Goal: Task Accomplishment & Management: Manage account settings

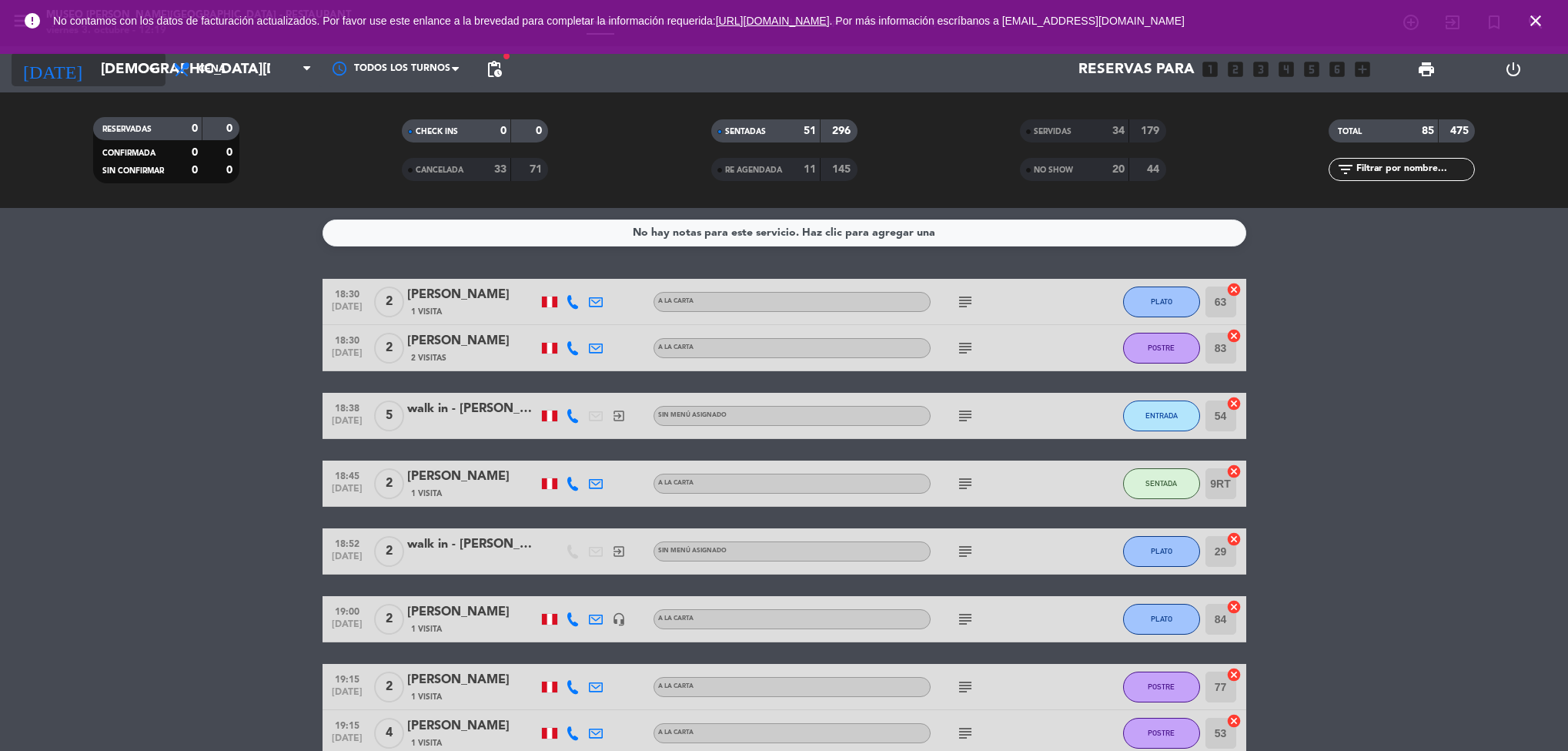
click at [123, 70] on input "[DEMOGRAPHIC_DATA][DATE]" at bounding box center [185, 69] width 185 height 32
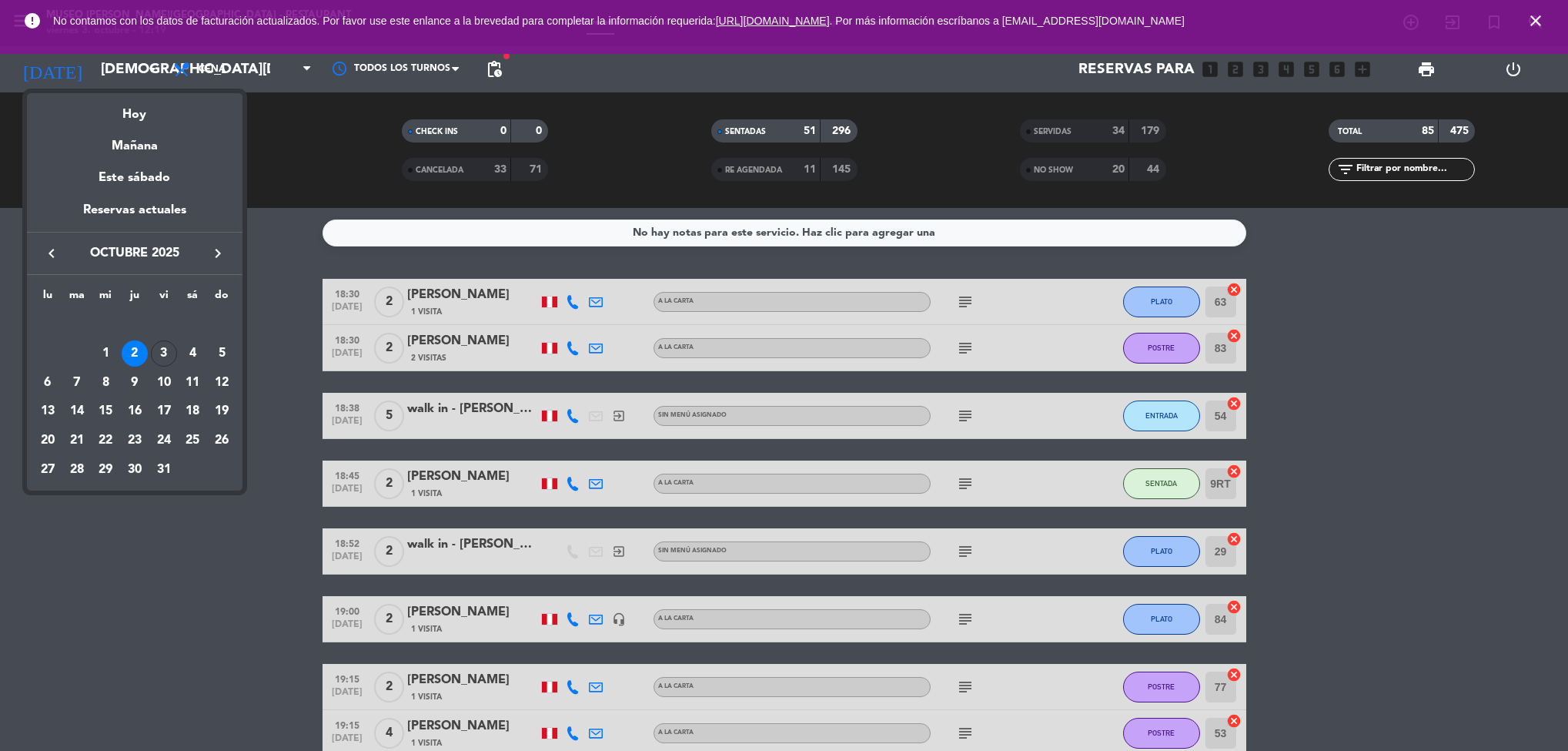
click at [169, 351] on div "3" at bounding box center [163, 353] width 26 height 26
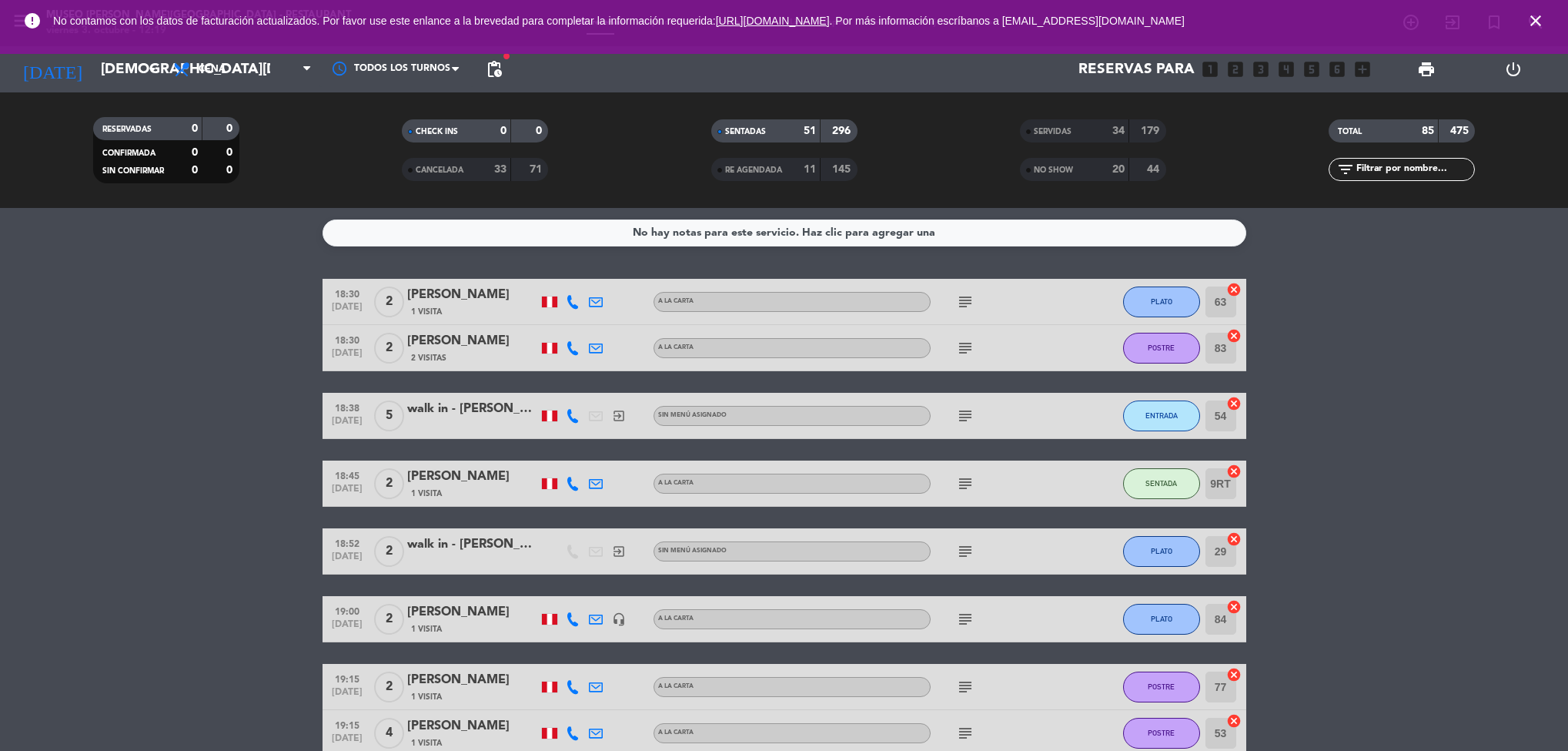
type input "[DATE]"
click at [266, 70] on span "Cena" at bounding box center [242, 69] width 154 height 34
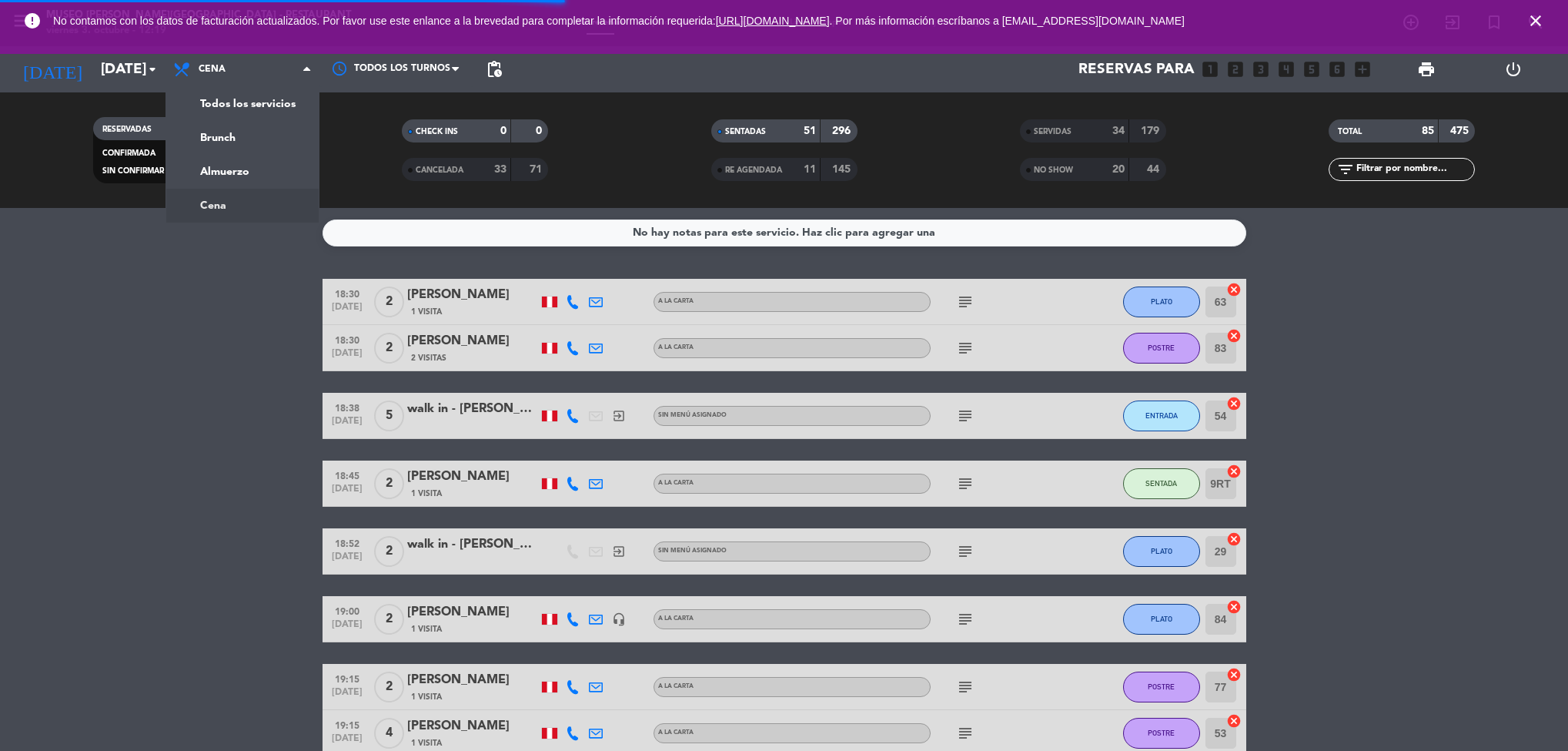
click at [289, 167] on div "menu [GEOGRAPHIC_DATA][PERSON_NAME] - Restaurant [DATE] 3. octubre - 12:19 Mis …" at bounding box center [784, 104] width 1568 height 208
click at [1549, 30] on span "close" at bounding box center [1535, 20] width 42 height 42
click at [1541, 15] on icon "close" at bounding box center [1535, 20] width 18 height 18
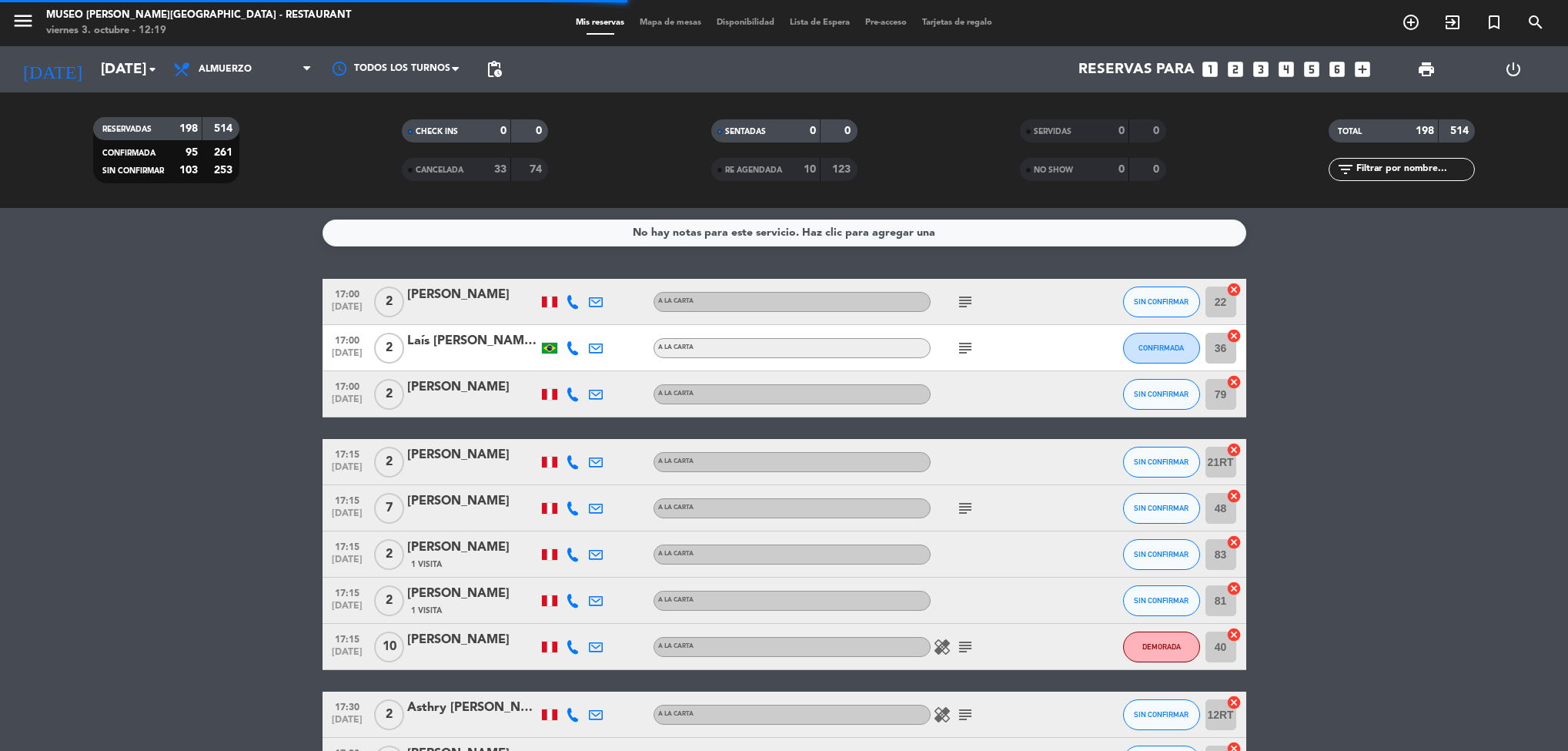
click at [222, 167] on strong "253" at bounding box center [224, 169] width 21 height 11
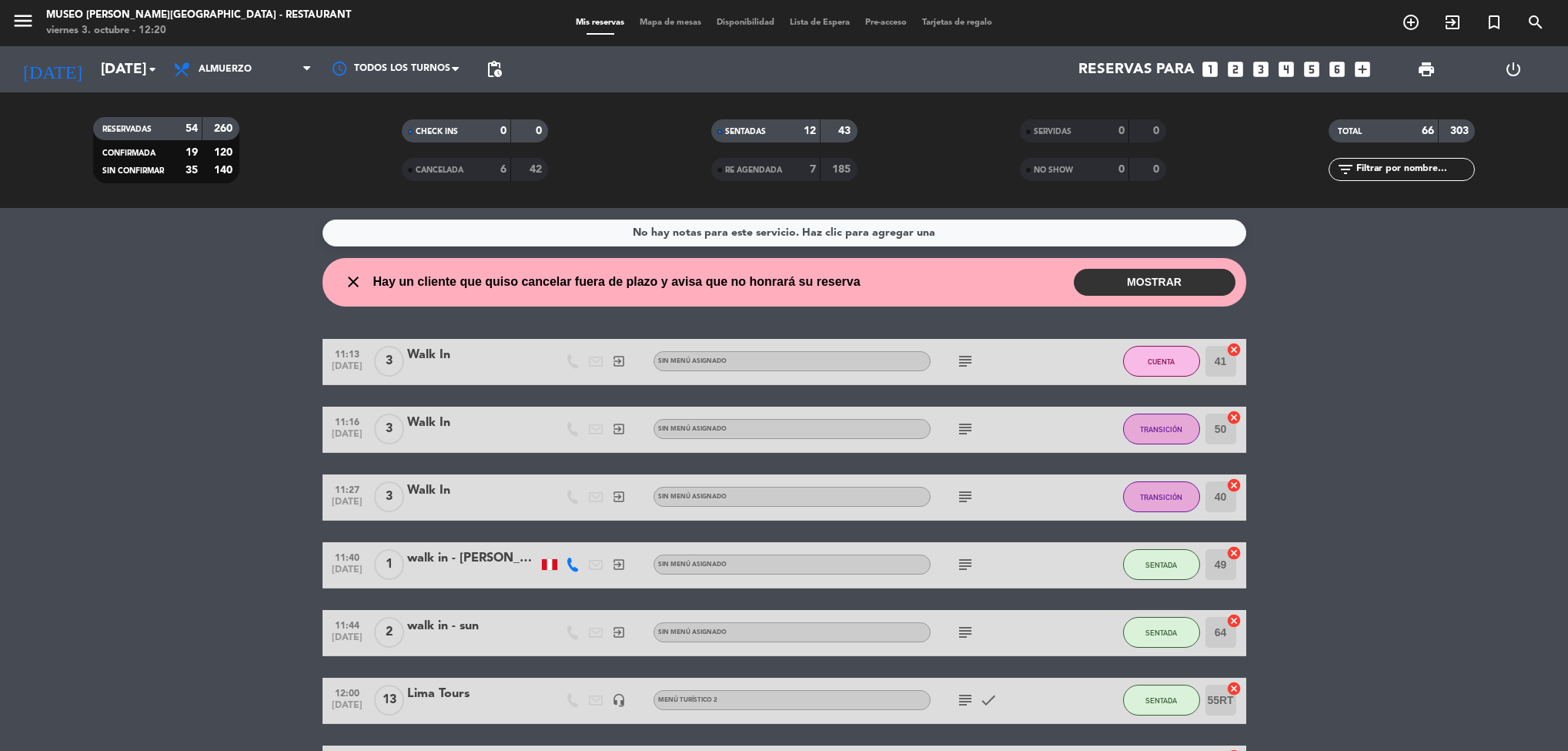
click at [672, 28] on div "Mis reservas Mapa de mesas Disponibilidad Lista de Espera Pre-acceso Tarjetas d…" at bounding box center [784, 23] width 431 height 14
click at [675, 20] on span "Mapa de mesas" at bounding box center [670, 22] width 77 height 9
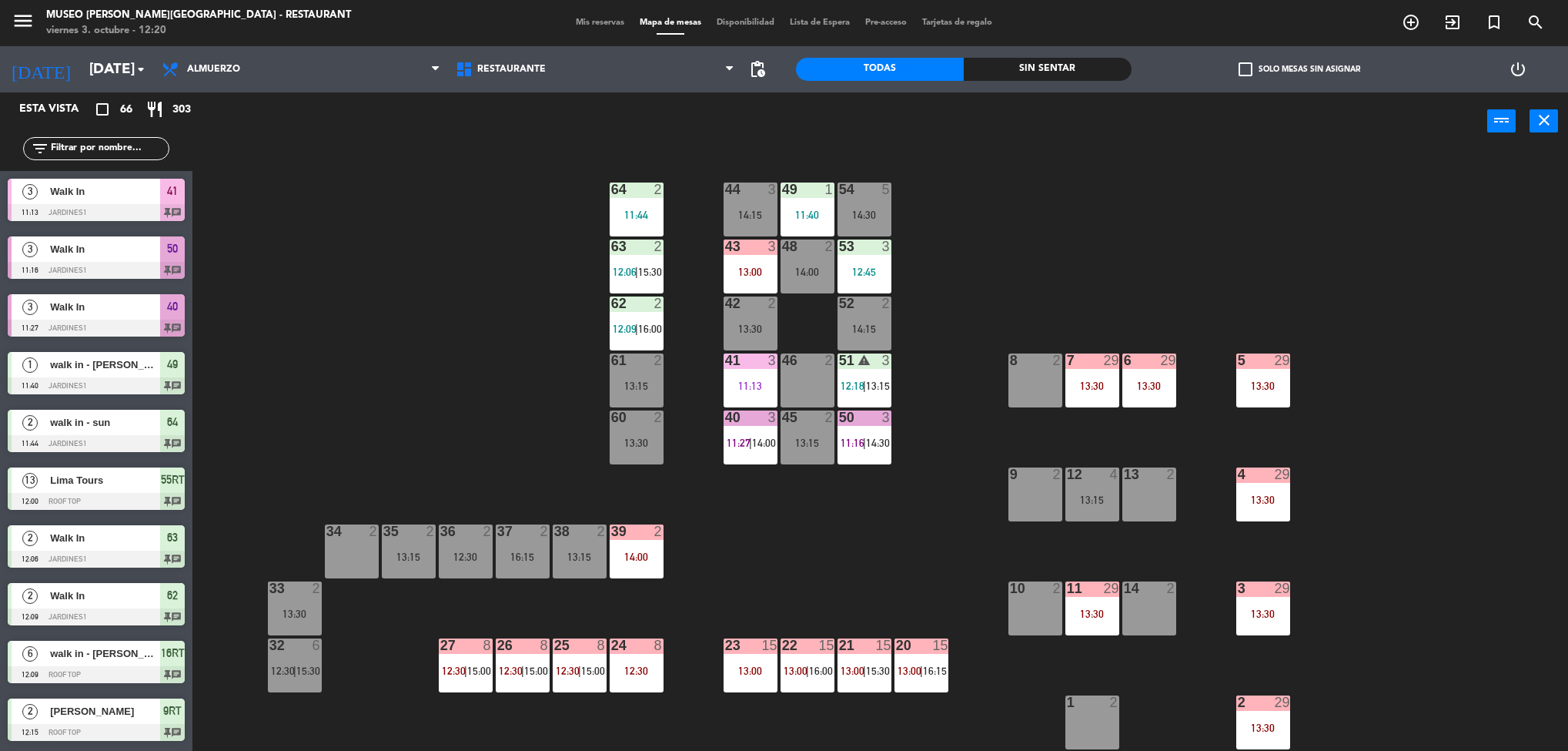
click at [1293, 373] on div "44 3 14:15 49 1 11:40 54 5 14:30 64 2 11:44 48 2 14:00 53 3 12:45 63 2 12:06 | …" at bounding box center [888, 455] width 1360 height 601
click at [1278, 370] on div "5 29 13:30" at bounding box center [1263, 380] width 54 height 54
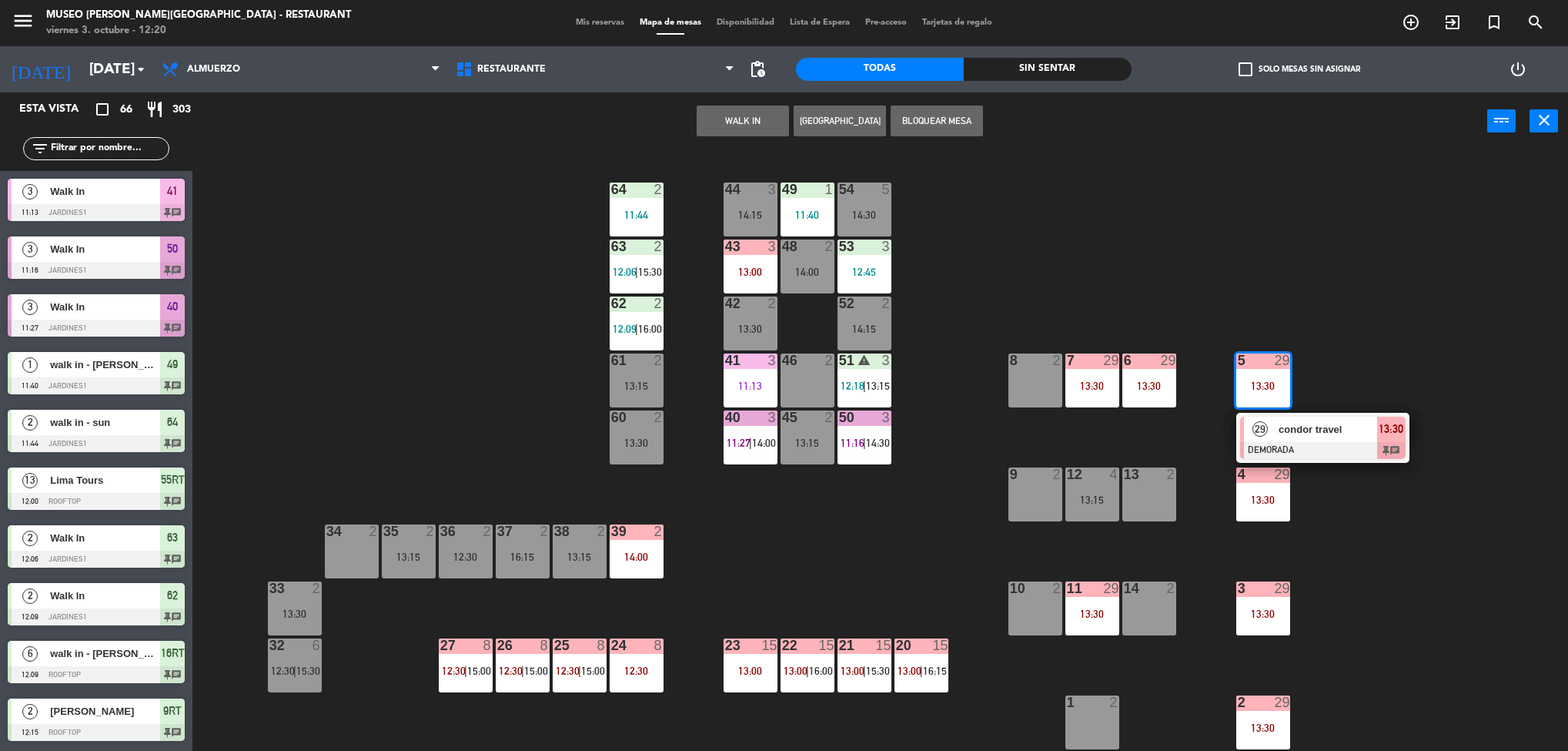
click at [910, 559] on div "44 3 14:15 49 1 11:40 54 5 14:30 64 2 11:44 48 2 14:00 53 3 12:45 63 2 12:06 | …" at bounding box center [888, 455] width 1360 height 601
